Goal: Task Accomplishment & Management: Complete application form

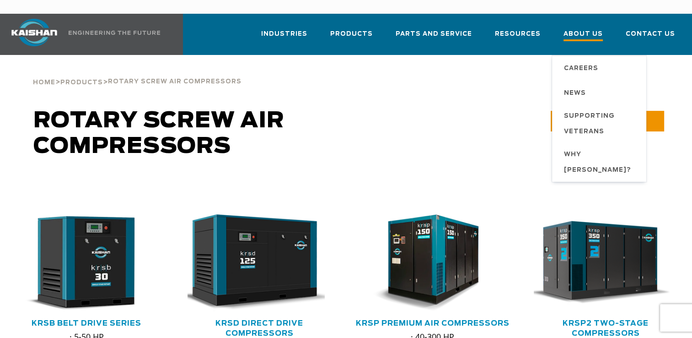
click at [595, 29] on span "About Us" at bounding box center [583, 35] width 39 height 12
click at [584, 61] on span "Careers" at bounding box center [581, 69] width 34 height 16
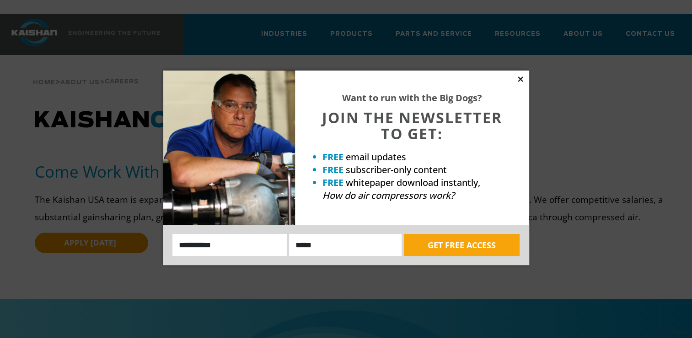
click at [519, 79] on icon at bounding box center [520, 79] width 8 height 8
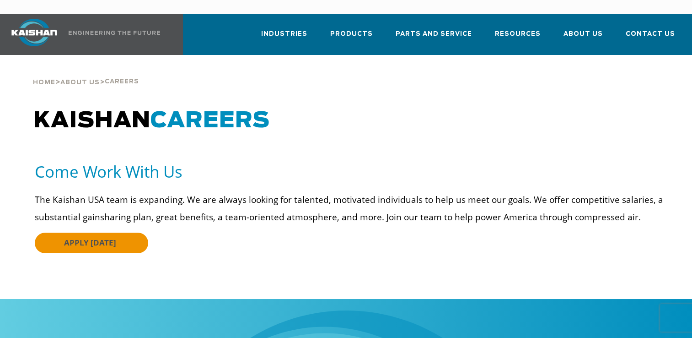
click at [72, 237] on span "APPLY TODAY" at bounding box center [90, 242] width 52 height 11
